Goal: Transaction & Acquisition: Purchase product/service

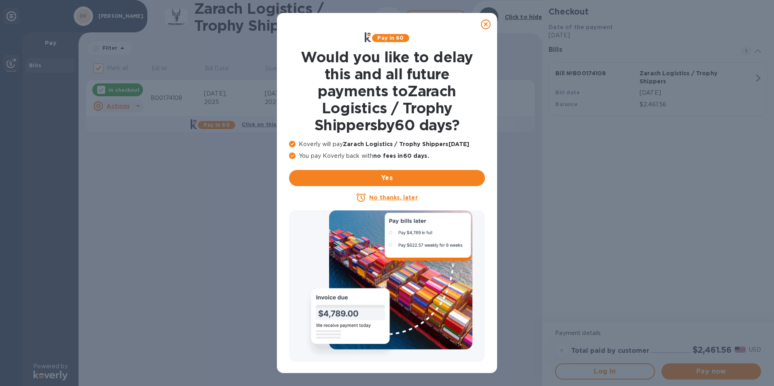
click at [484, 23] on icon at bounding box center [486, 24] width 10 height 10
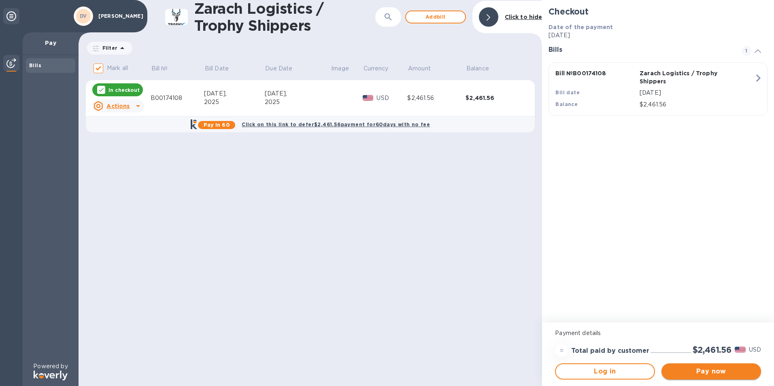
click at [690, 369] on span "Pay now" at bounding box center [711, 372] width 87 height 10
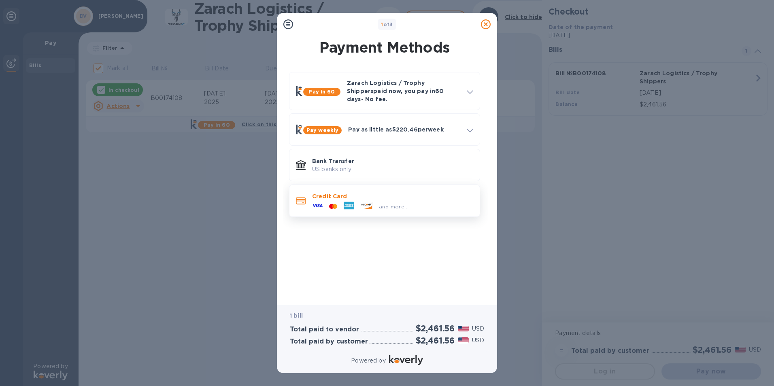
click at [349, 194] on p "Credit Card" at bounding box center [392, 196] width 161 height 8
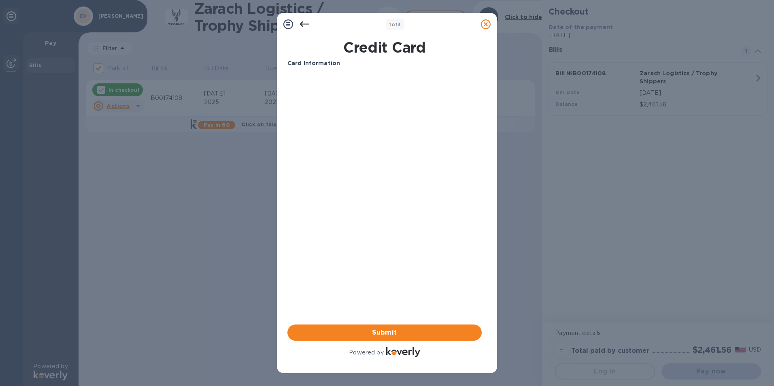
click at [287, 119] on div "Credit Card Card Information Your browser does not support iframes Submit Power…" at bounding box center [386, 201] width 207 height 331
click at [400, 332] on span "Submit" at bounding box center [384, 333] width 181 height 10
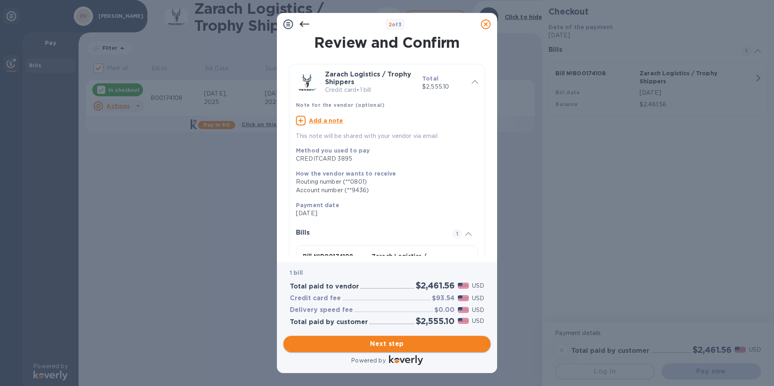
click at [381, 341] on span "Next step" at bounding box center [387, 344] width 194 height 10
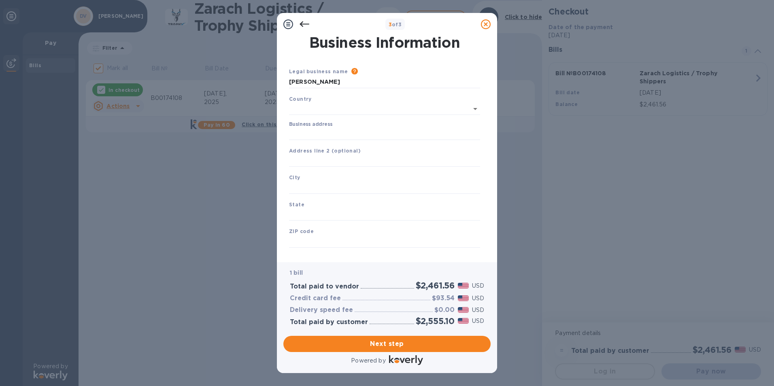
type input "[GEOGRAPHIC_DATA]"
click at [354, 136] on input "Business address" at bounding box center [384, 132] width 191 height 12
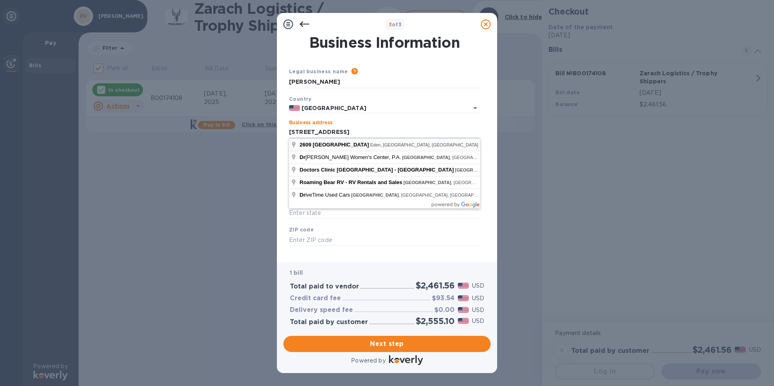
type input "[STREET_ADDRESS]"
type input "Eden"
type input "UT"
type input "84310"
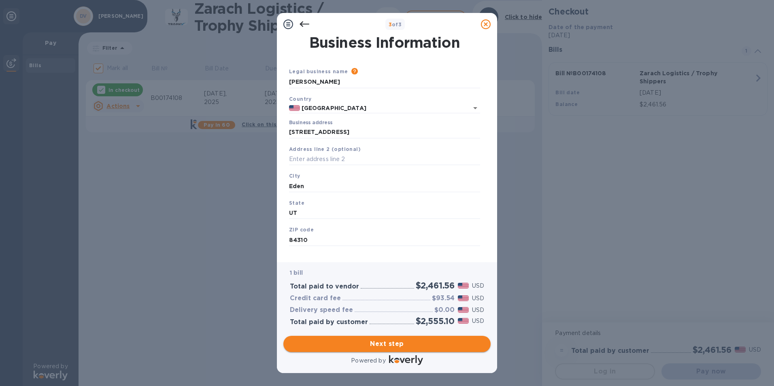
click at [388, 346] on span "Next step" at bounding box center [387, 344] width 194 height 10
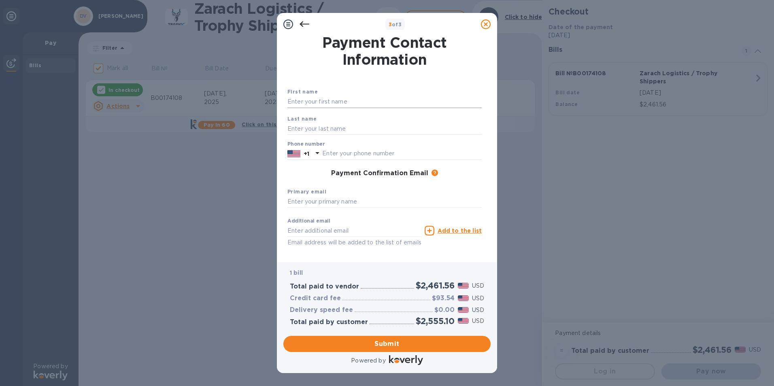
click at [329, 101] on input "text" at bounding box center [385, 102] width 194 height 12
type input "[PERSON_NAME]"
type input "C"
type input "[PERSON_NAME]"
click at [368, 155] on input "text" at bounding box center [402, 154] width 160 height 12
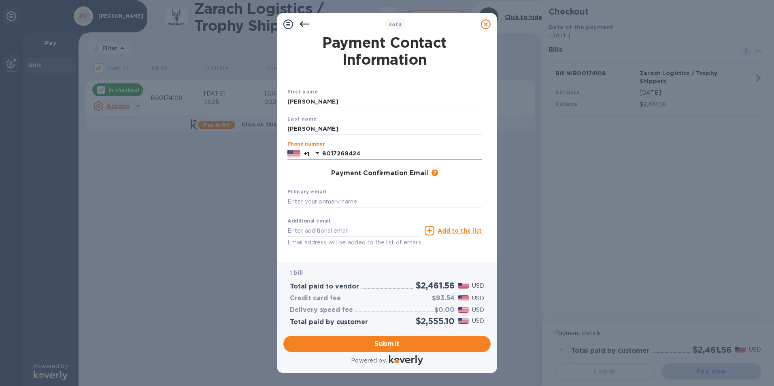
scroll to position [29, 0]
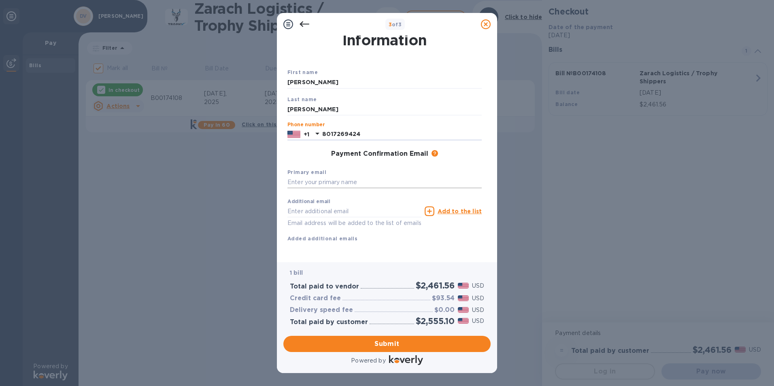
type input "8017269424"
click at [304, 177] on input "text" at bounding box center [385, 183] width 194 height 12
type input "[EMAIL_ADDRESS][DOMAIN_NAME]"
click at [384, 345] on span "Submit" at bounding box center [387, 344] width 194 height 10
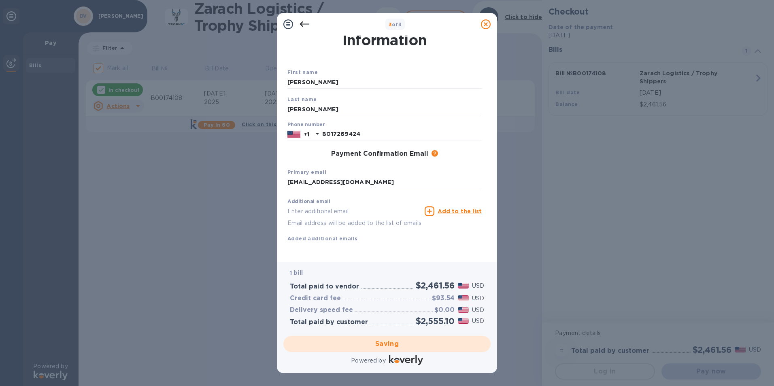
checkbox input "false"
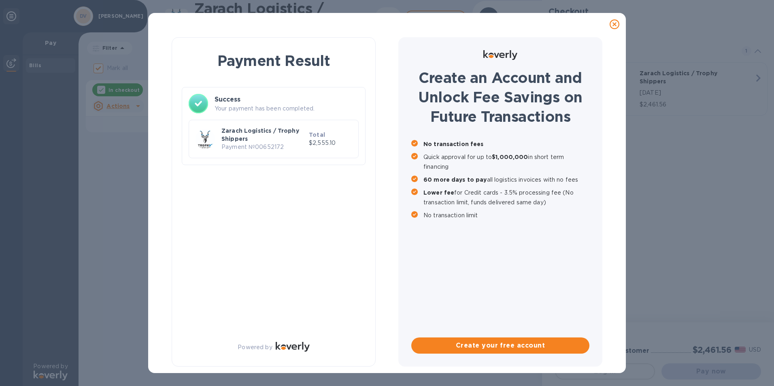
scroll to position [0, 0]
